Goal: Transaction & Acquisition: Purchase product/service

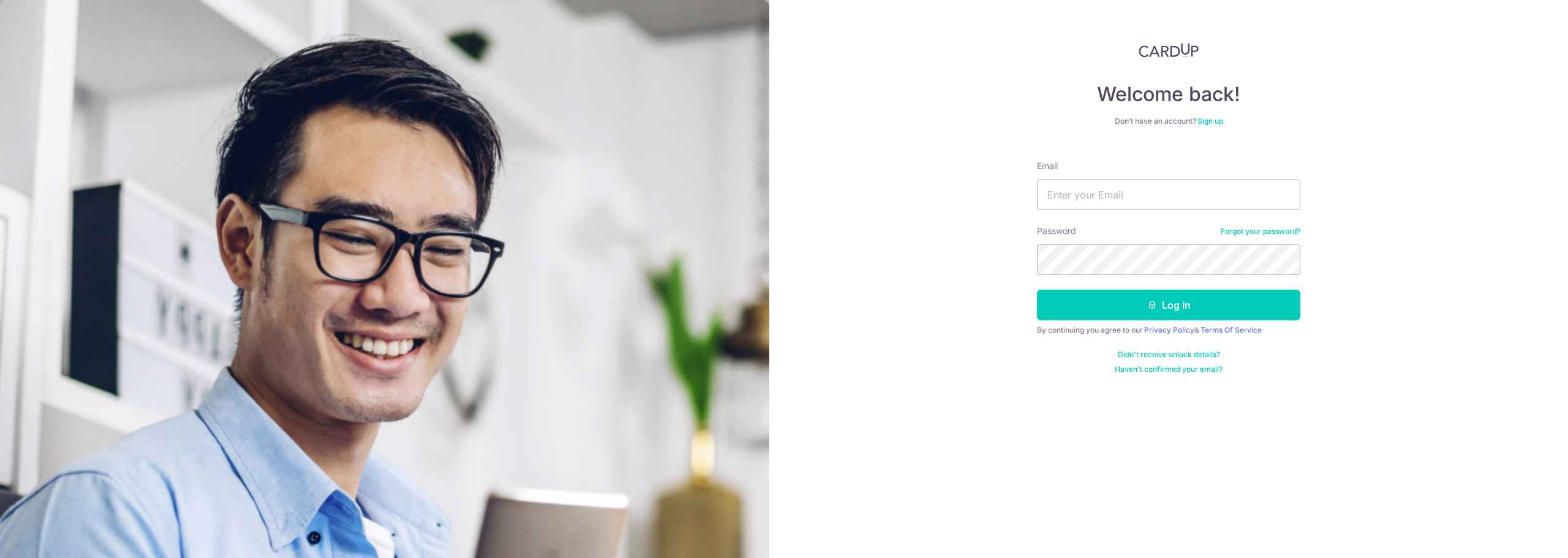
type input "andrewtangwc@gmail.com"
click at [942, 77] on div "Welcome back! Don’t have an account? Sign up Email andrewtangwc@gmail.com Passw…" at bounding box center [1169, 279] width 799 height 558
click at [1146, 313] on button "Log in" at bounding box center [1168, 305] width 263 height 31
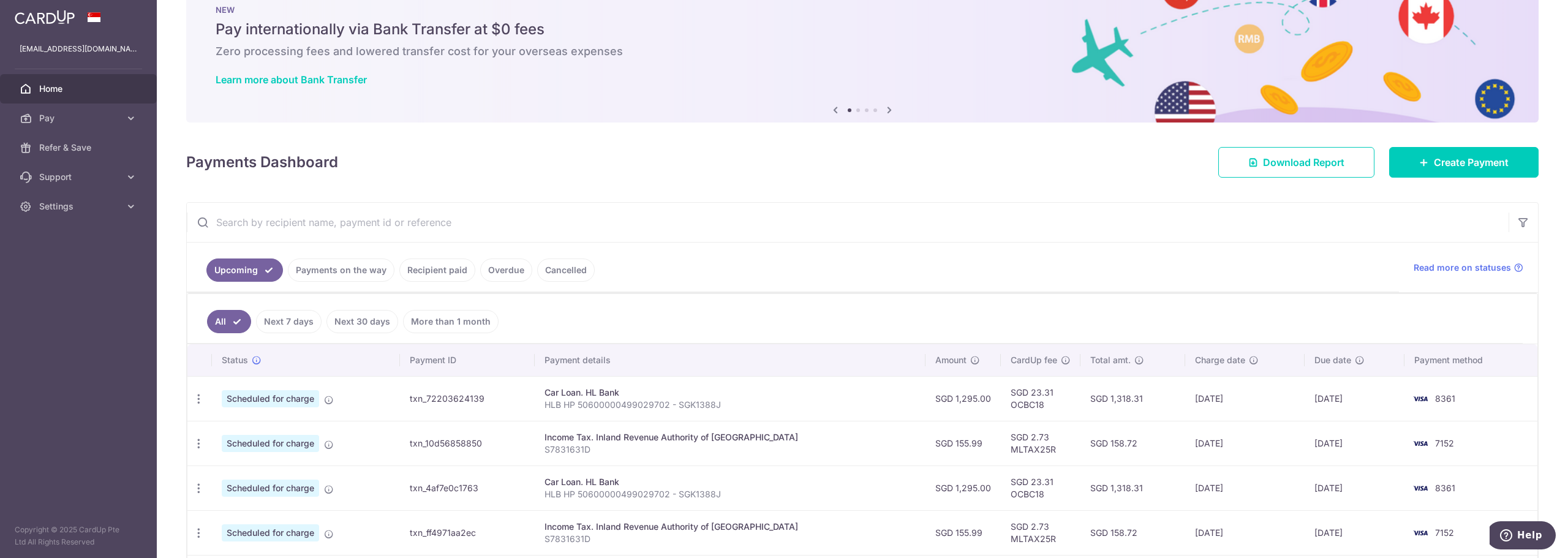
scroll to position [122, 0]
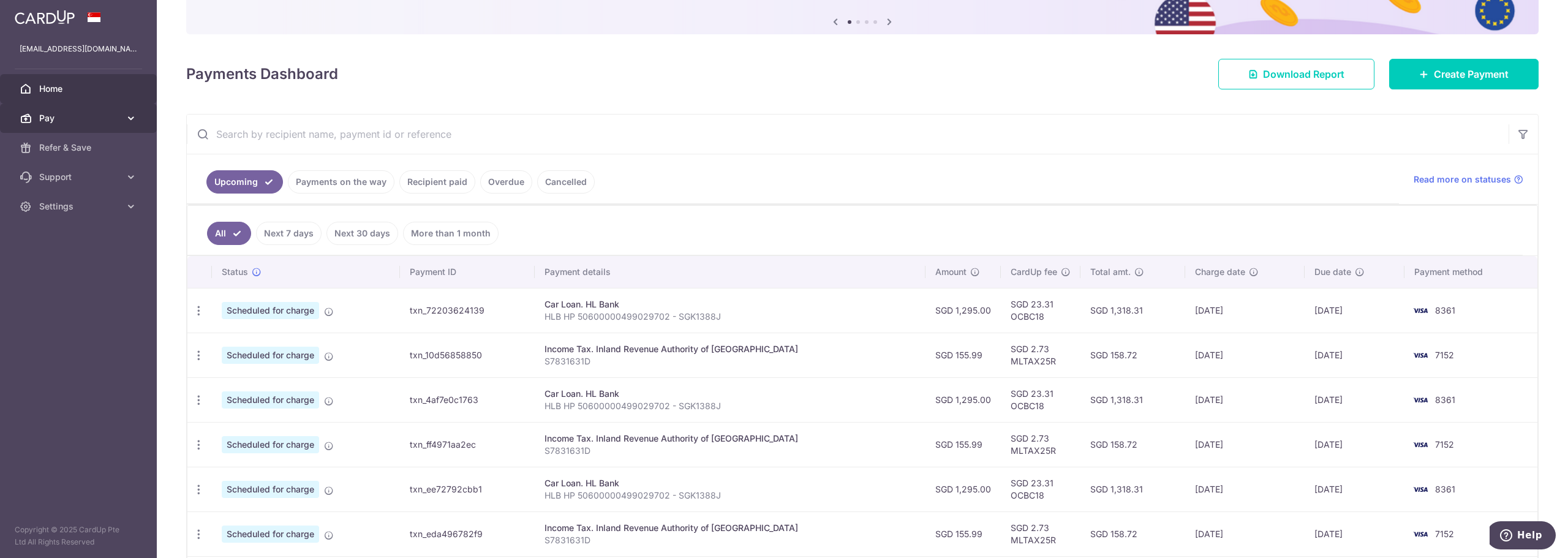
click at [104, 119] on span "Pay" at bounding box center [80, 118] width 81 height 12
click at [69, 174] on span "Recipients" at bounding box center [80, 176] width 81 height 12
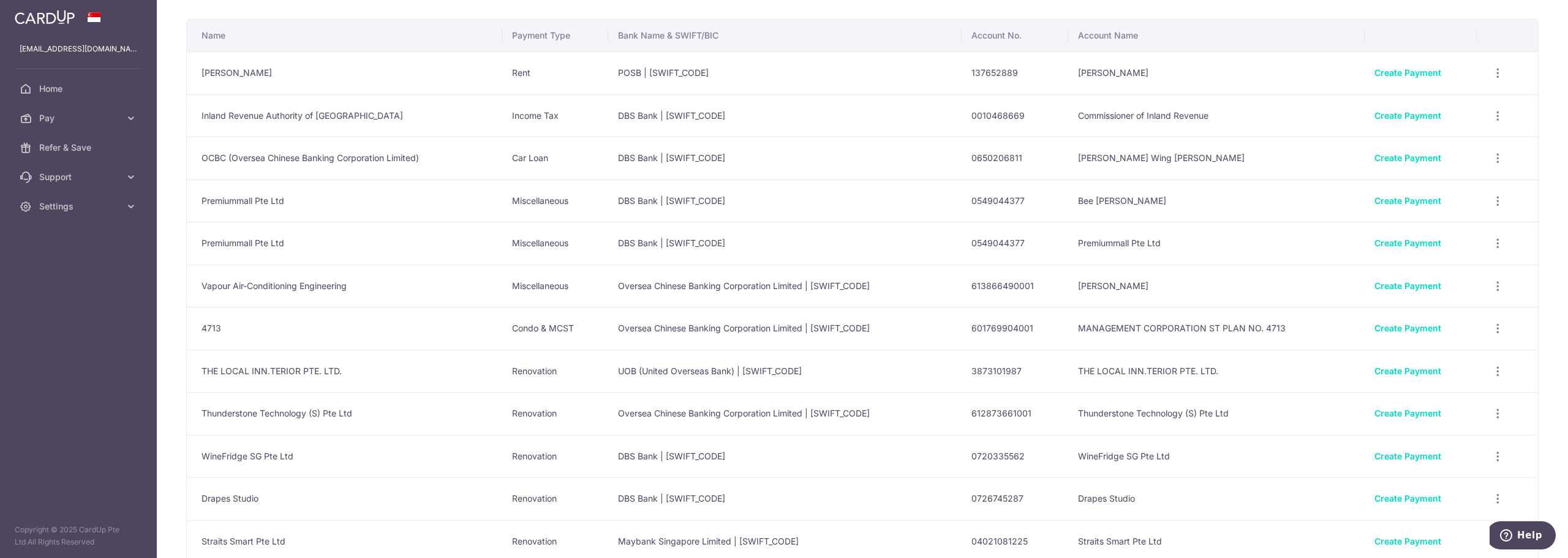
scroll to position [61, 0]
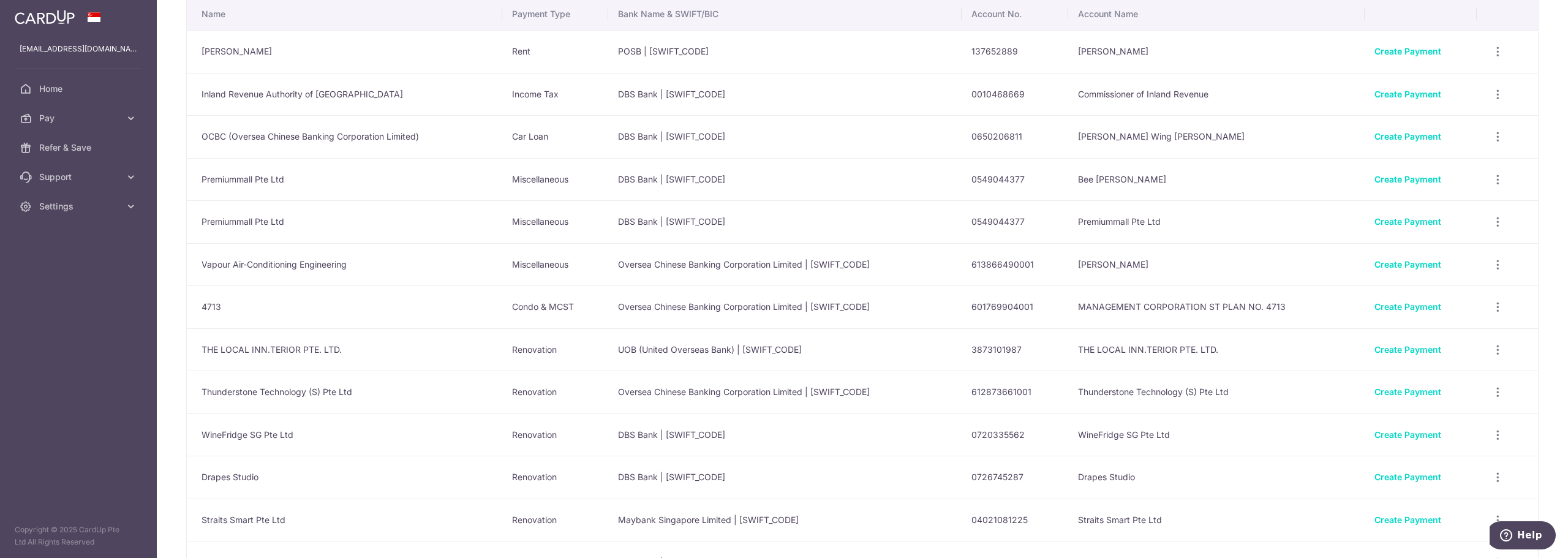
click at [728, 300] on td "Oversea Chinese Banking Corporation Limited | OCBCSGSGXXX" at bounding box center [785, 306] width 353 height 42
click at [1398, 302] on link "Create Payment" at bounding box center [1407, 307] width 67 height 11
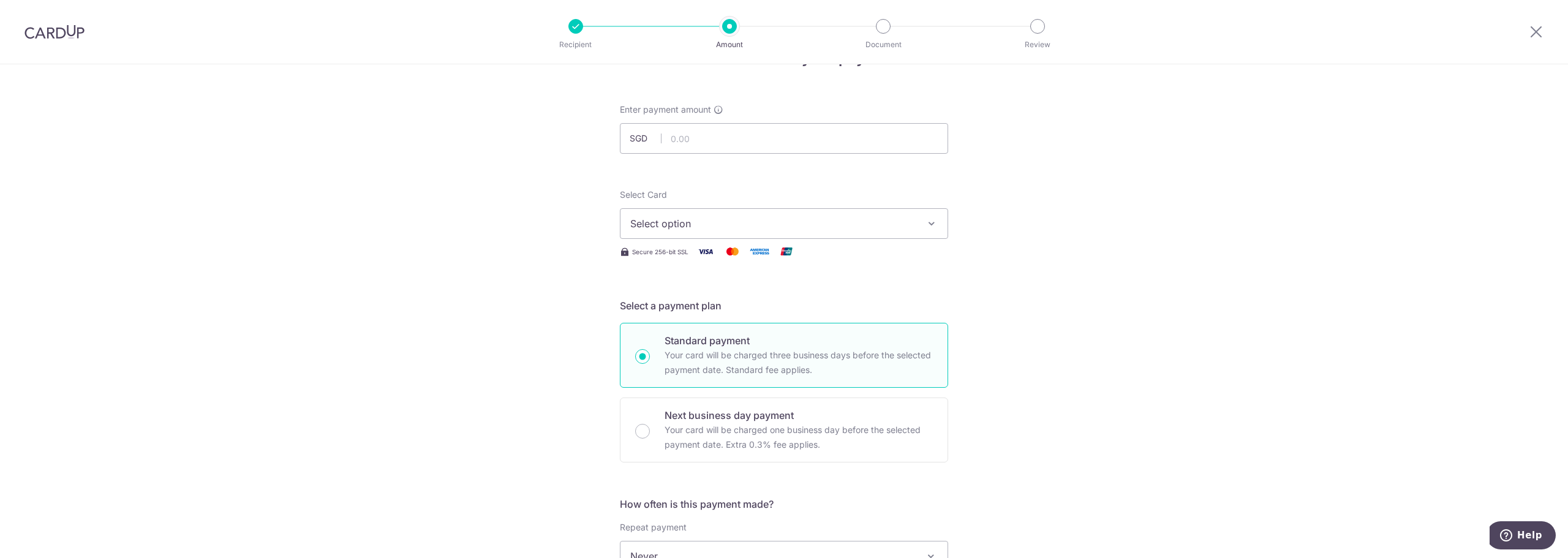
scroll to position [61, 0]
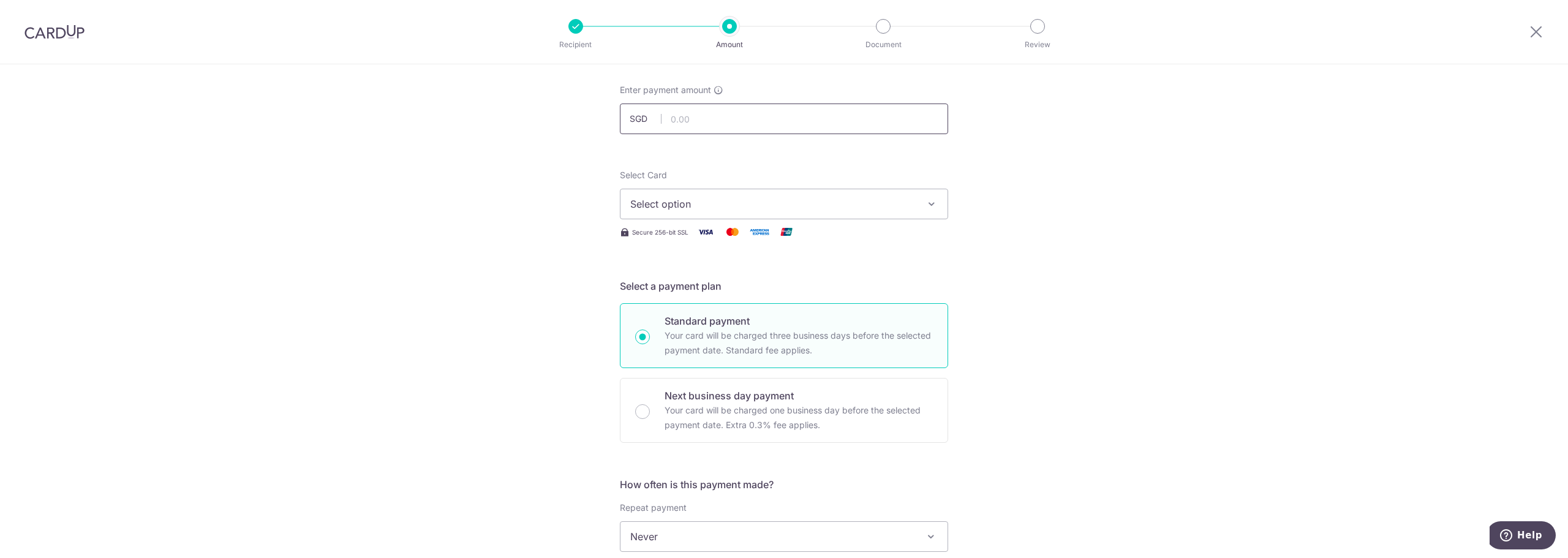
click at [723, 115] on input "text" at bounding box center [783, 118] width 328 height 31
type input "1,196.82"
click at [669, 203] on span "Select option" at bounding box center [772, 203] width 285 height 15
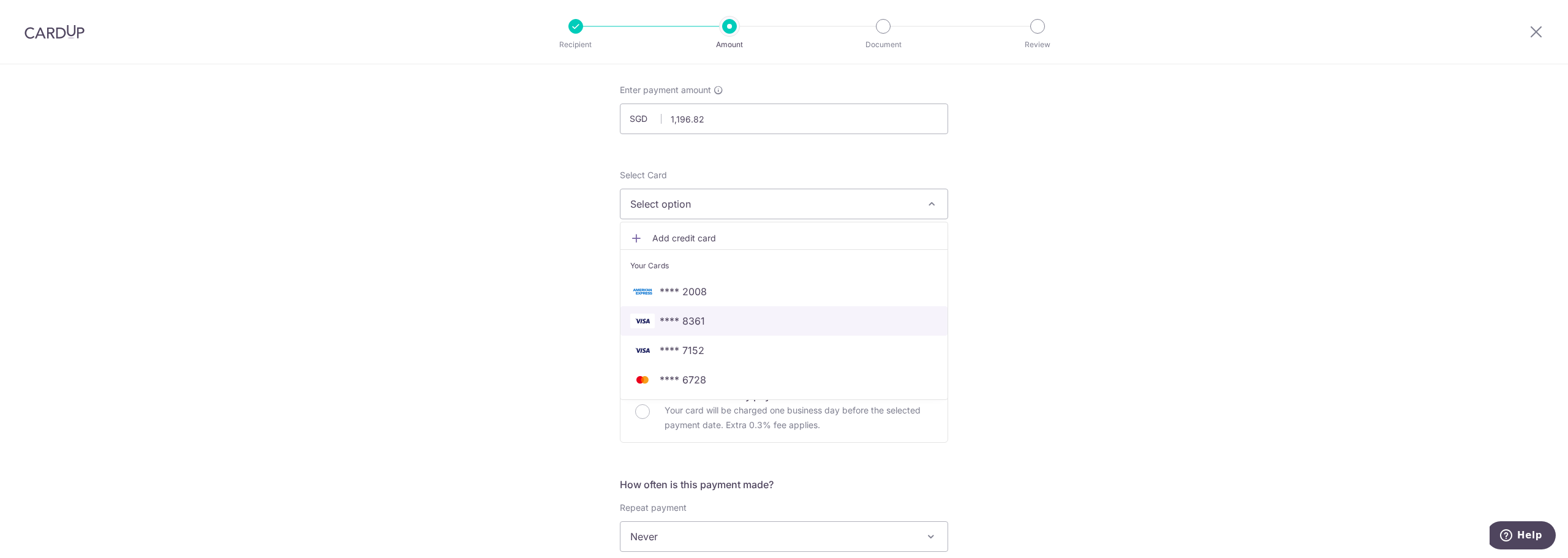
click at [689, 322] on span "**** 8361" at bounding box center [682, 320] width 45 height 15
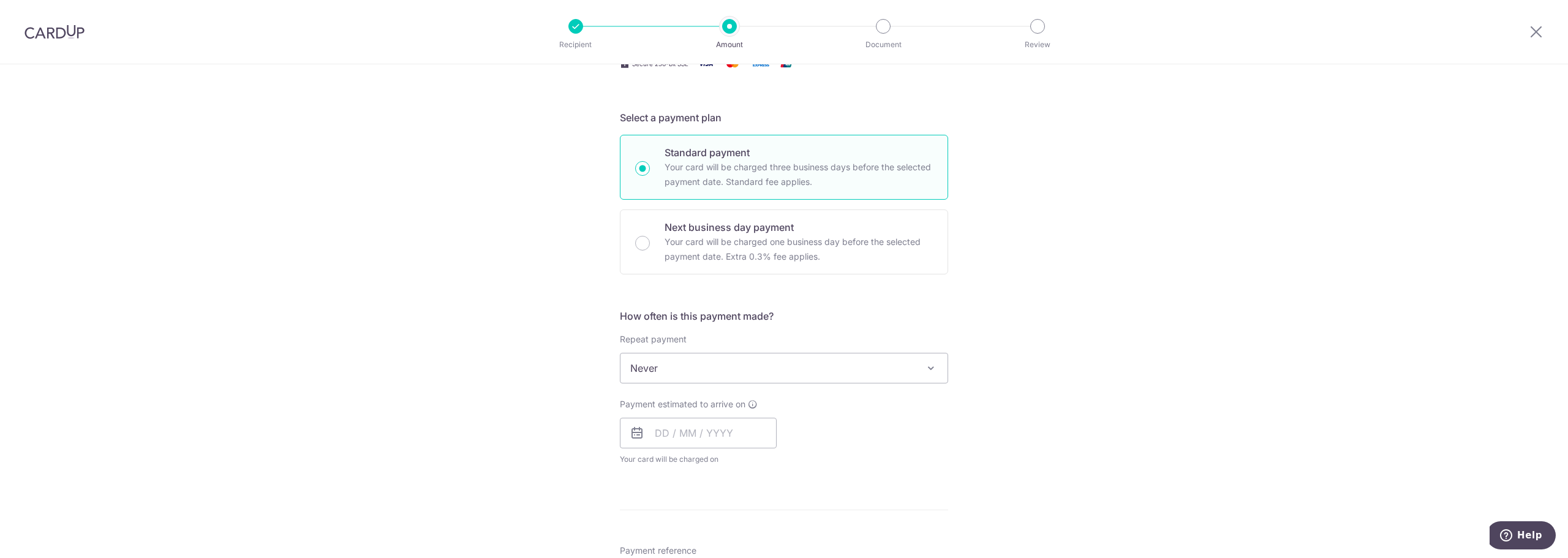
scroll to position [244, 0]
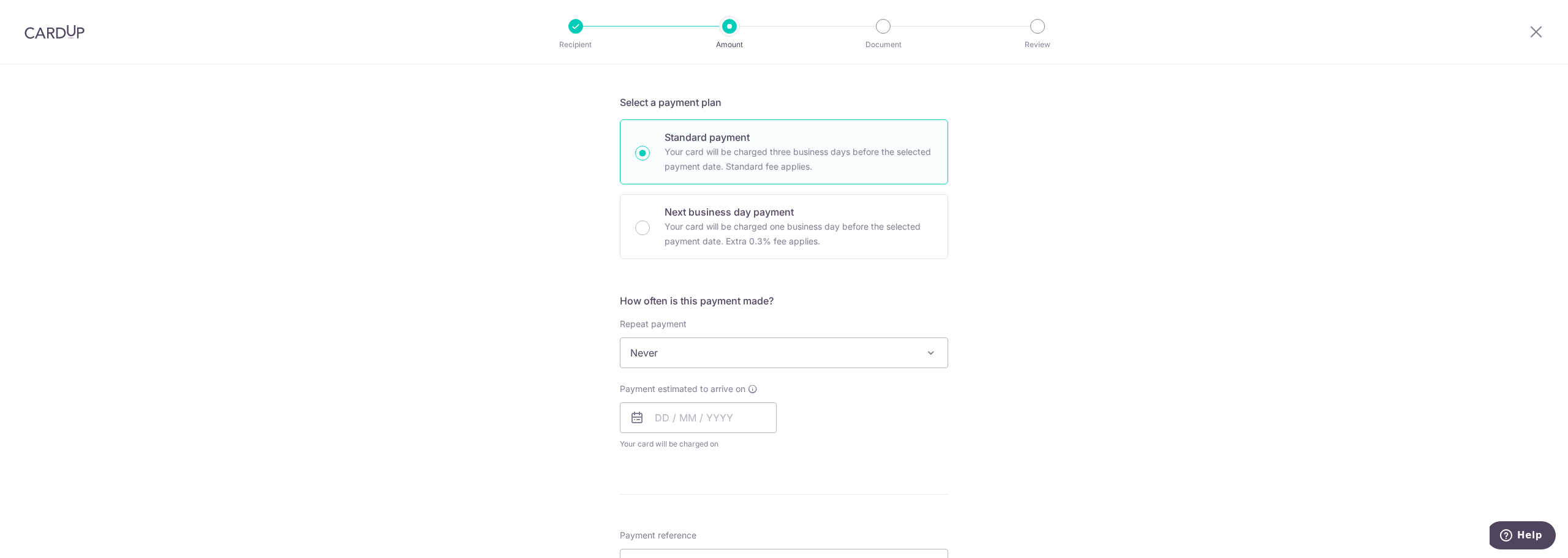
click at [705, 353] on span "Never" at bounding box center [784, 353] width 327 height 30
click at [697, 404] on input "text" at bounding box center [697, 417] width 157 height 31
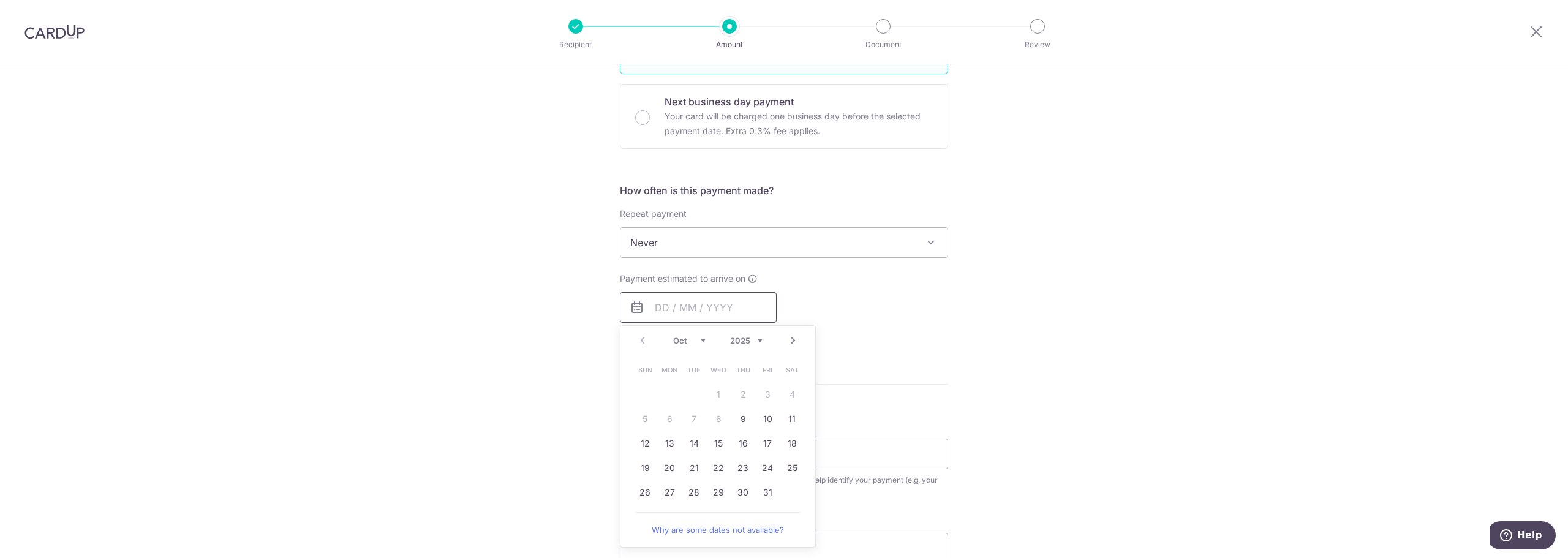
scroll to position [368, 0]
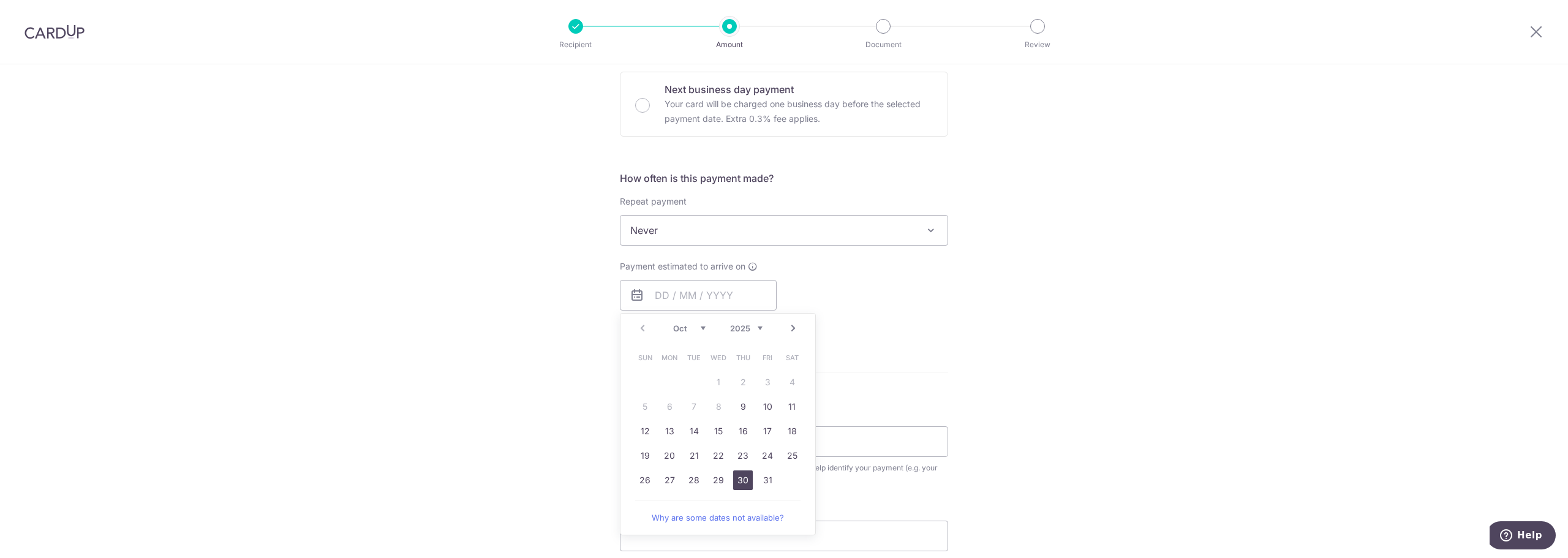
click at [742, 473] on link "30" at bounding box center [743, 480] width 20 height 20
type input "[DATE]"
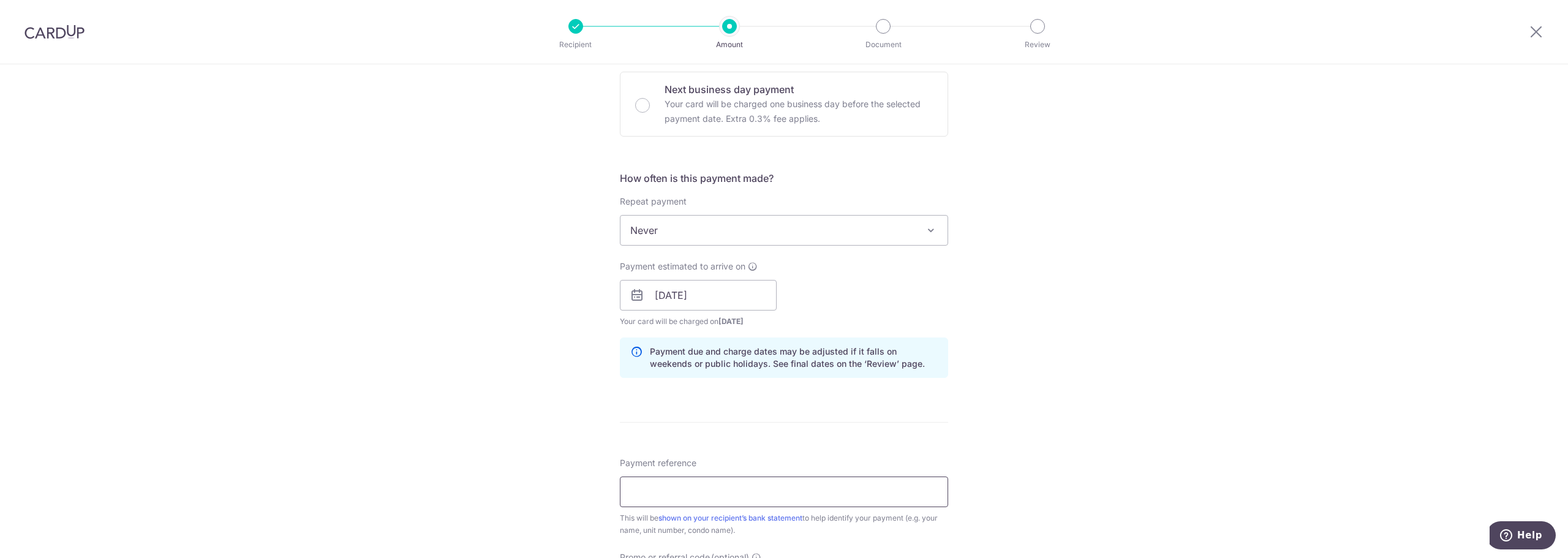
click at [720, 487] on input "Payment reference" at bounding box center [783, 491] width 328 height 31
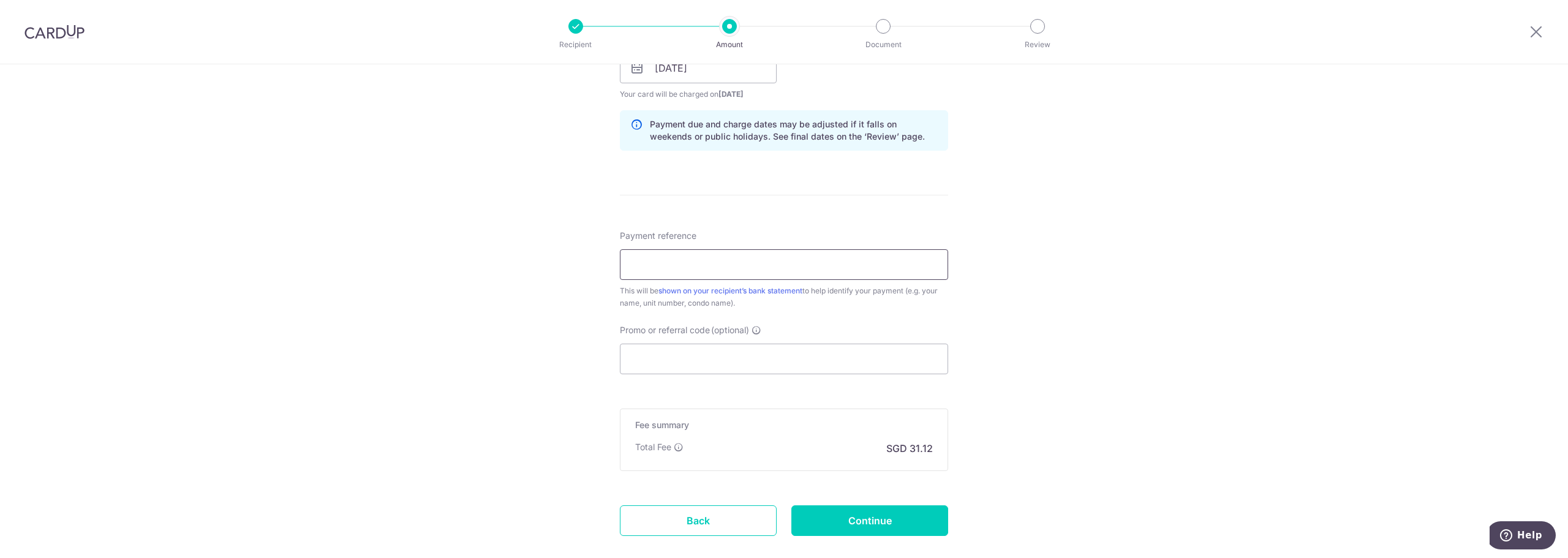
scroll to position [612, 0]
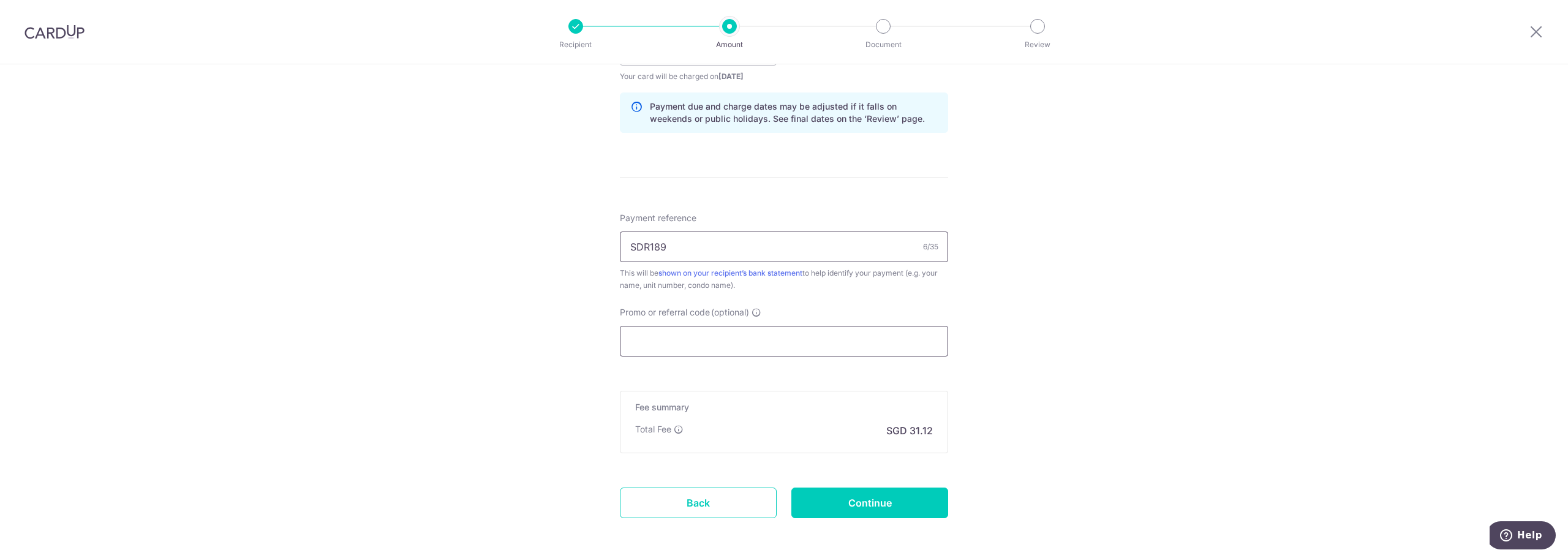
type input "SDR189"
click at [710, 335] on input "Promo or referral code (optional)" at bounding box center [783, 340] width 328 height 31
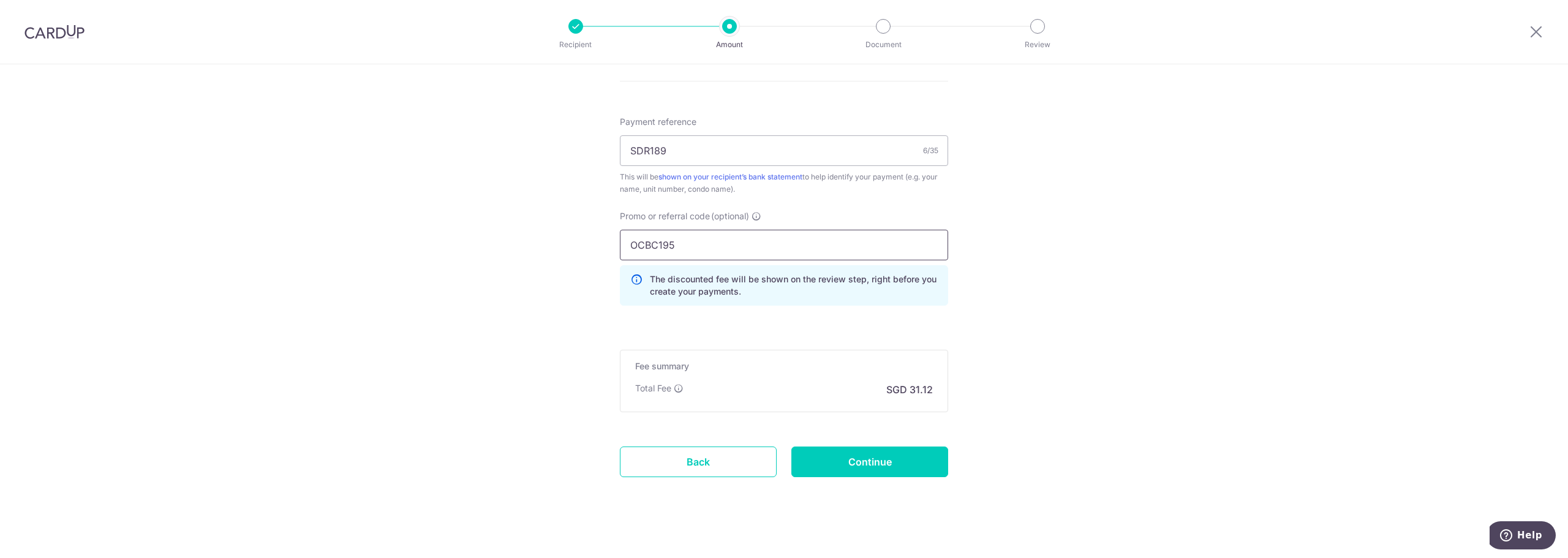
scroll to position [720, 0]
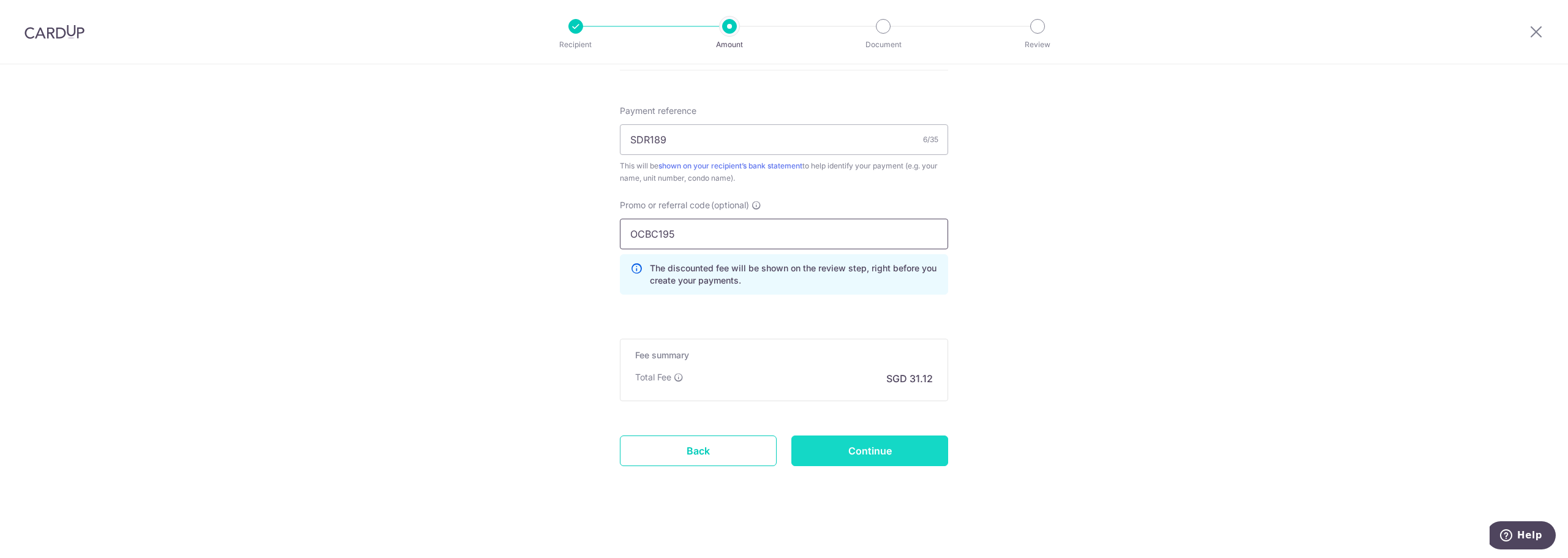
type input "OCBC195"
click at [883, 449] on input "Continue" at bounding box center [869, 450] width 157 height 31
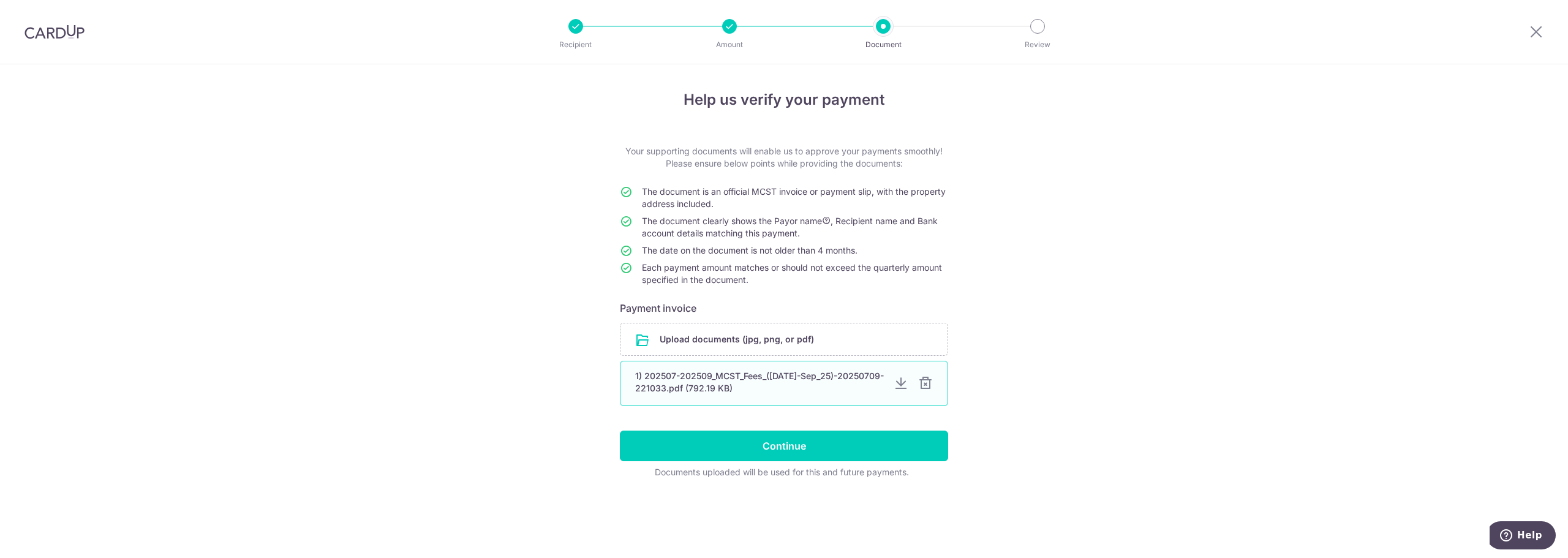
click at [906, 385] on div at bounding box center [900, 383] width 15 height 15
click at [929, 384] on div at bounding box center [925, 383] width 15 height 15
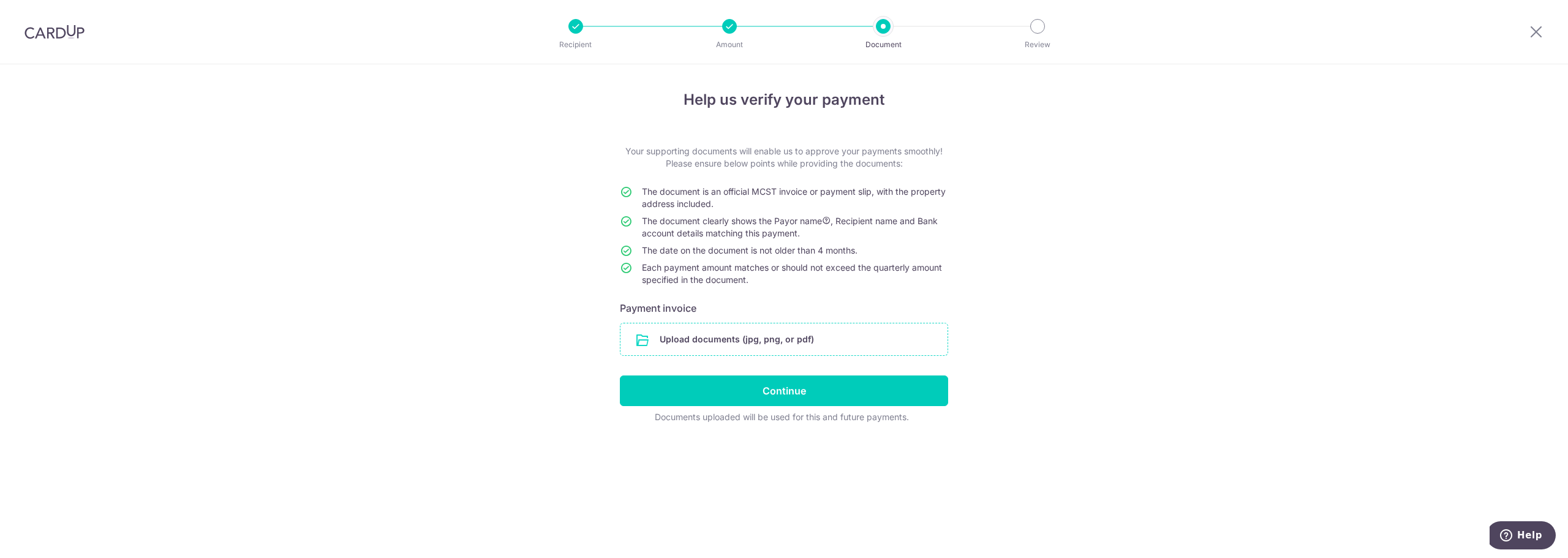
click at [794, 336] on input "file" at bounding box center [784, 339] width 327 height 32
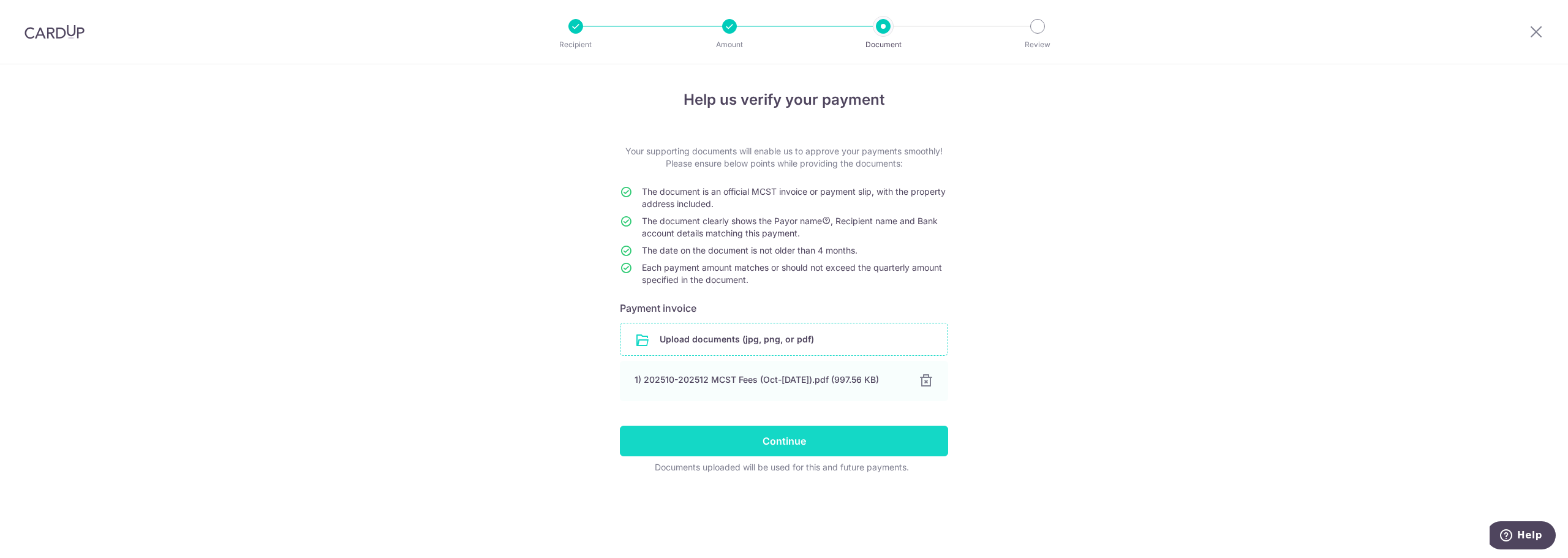
click at [820, 447] on input "Continue" at bounding box center [783, 441] width 328 height 31
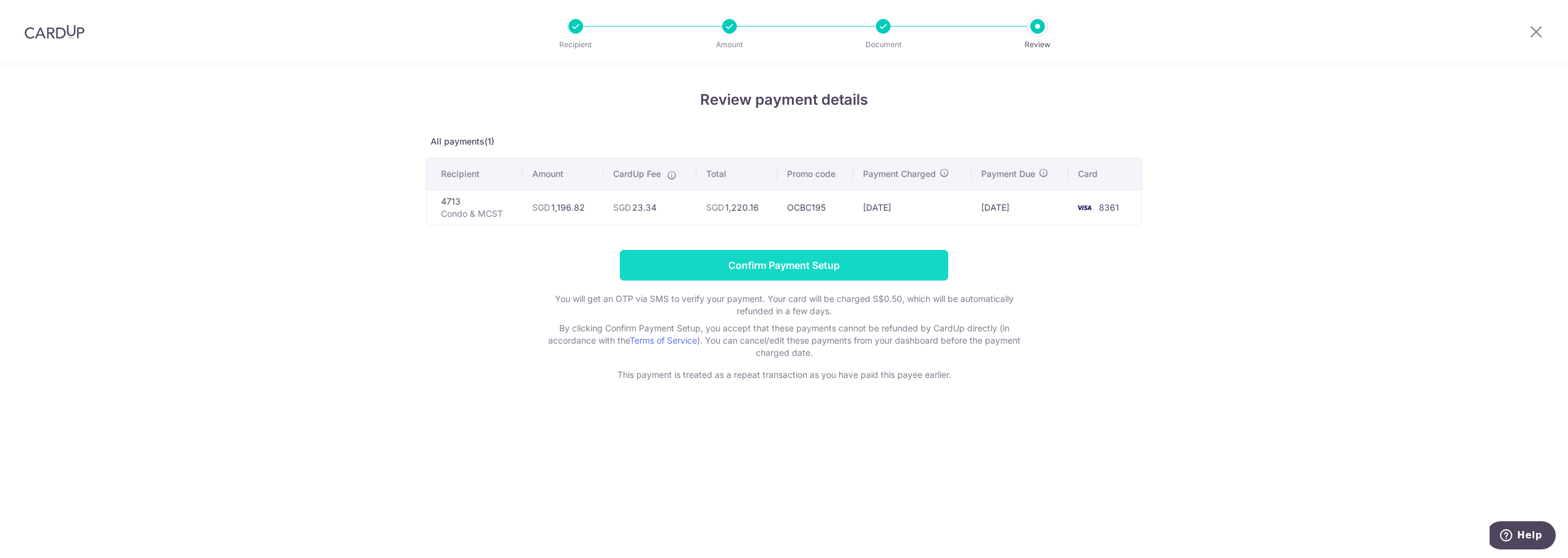
click at [825, 260] on input "Confirm Payment Setup" at bounding box center [783, 264] width 328 height 31
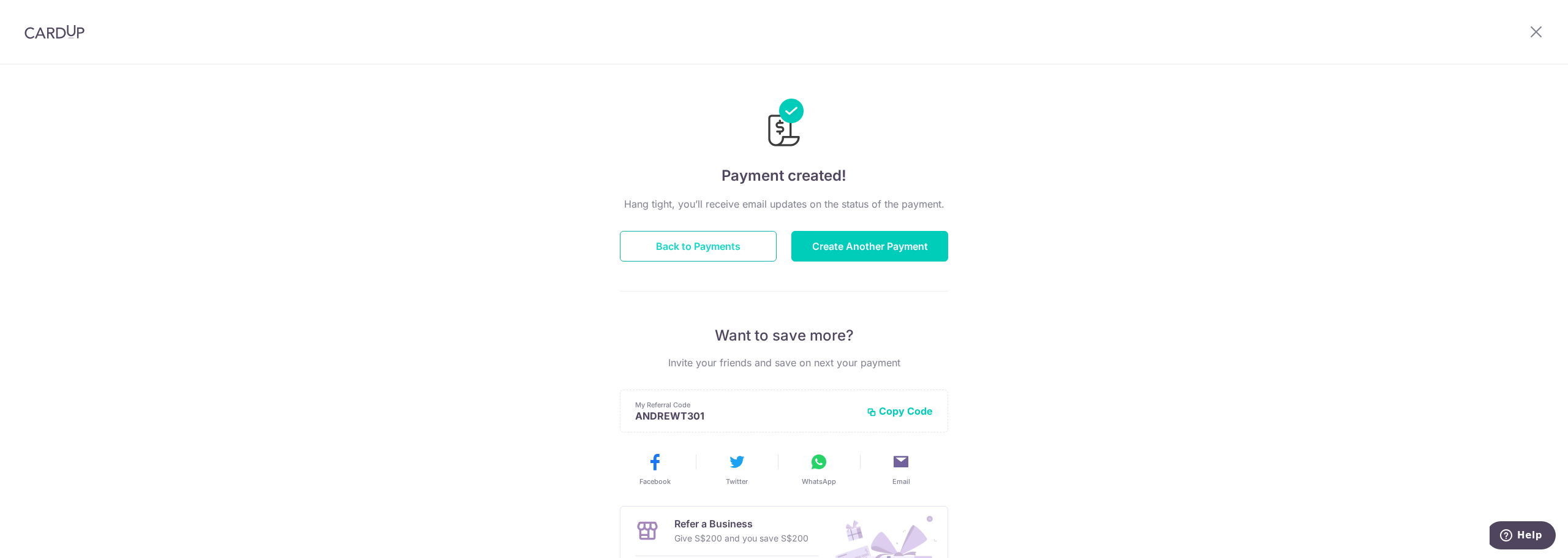
click at [700, 244] on button "Back to Payments" at bounding box center [697, 245] width 157 height 31
